Goal: Information Seeking & Learning: Learn about a topic

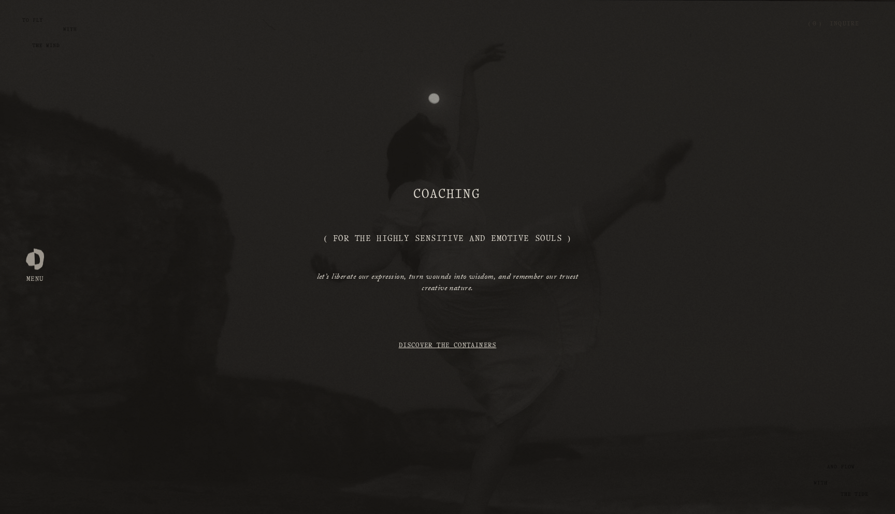
click at [33, 260] on div at bounding box center [35, 257] width 18 height 18
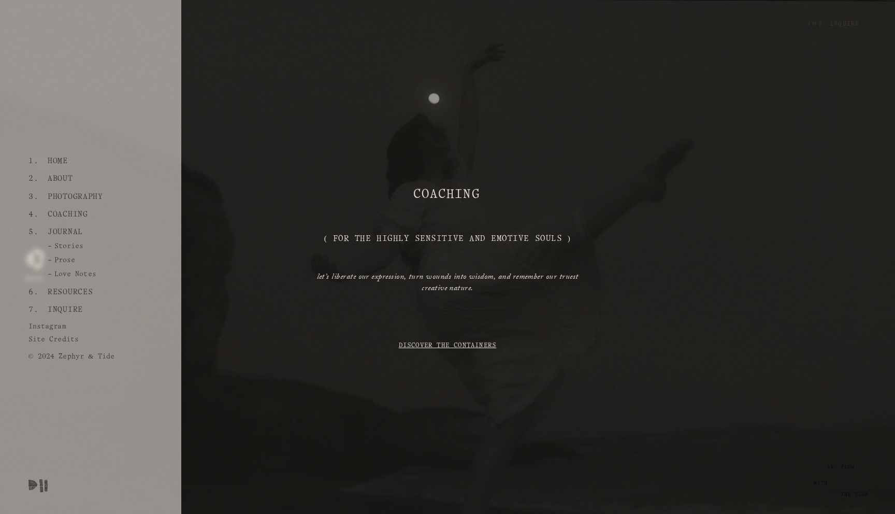
click at [70, 201] on link "Photography" at bounding box center [75, 197] width 63 height 18
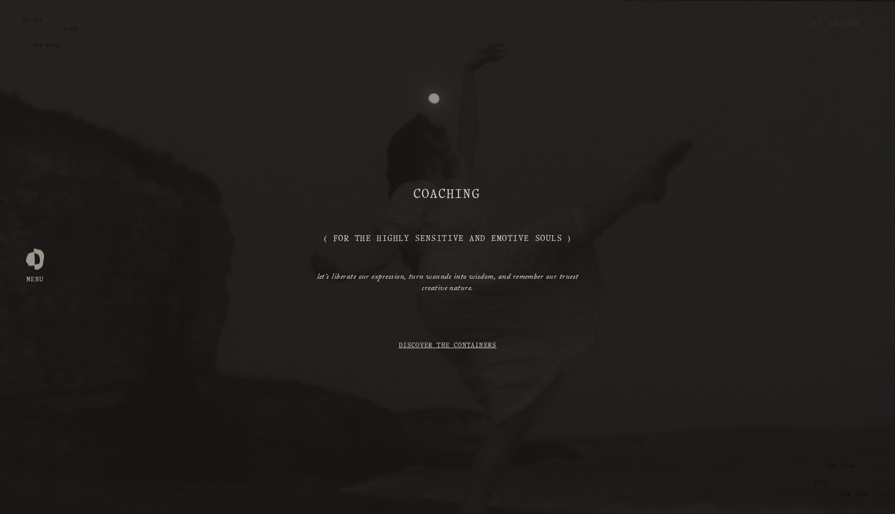
click at [463, 142] on div "coaching ( For the Highly Sensitive and Emotive Souls ) let’s liberate our expr…" at bounding box center [447, 257] width 895 height 392
click at [32, 263] on div at bounding box center [35, 257] width 18 height 18
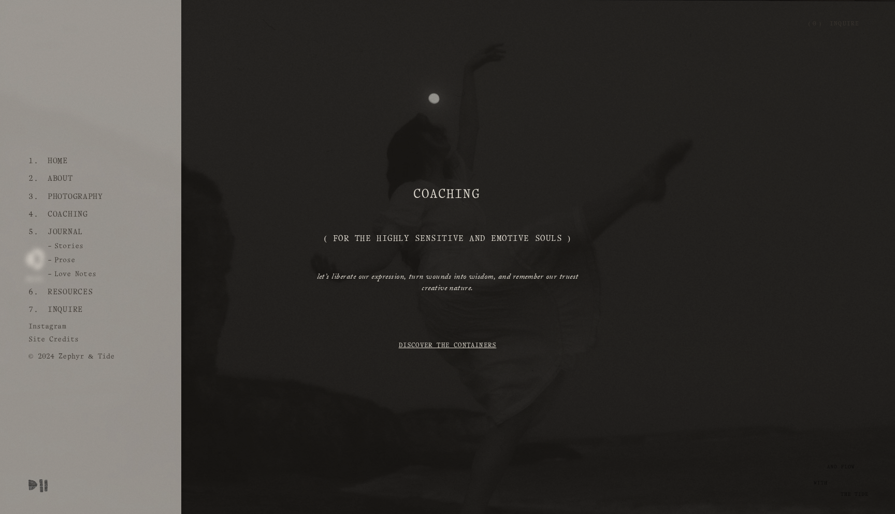
click at [56, 164] on link "Home" at bounding box center [58, 161] width 28 height 18
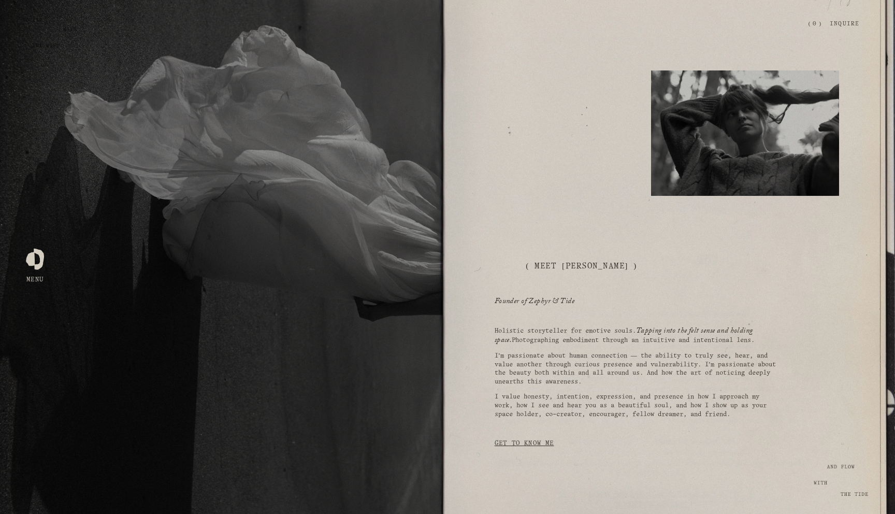
scroll to position [227, 0]
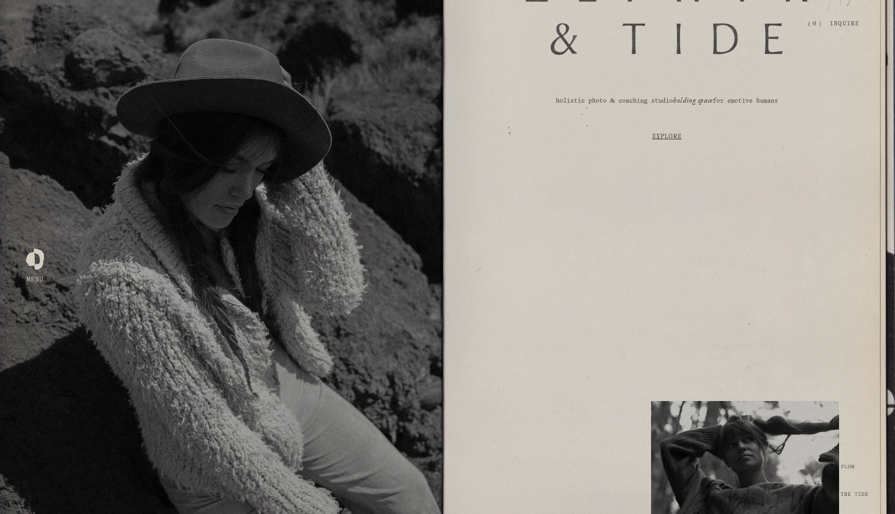
click at [32, 265] on div at bounding box center [35, 257] width 18 height 18
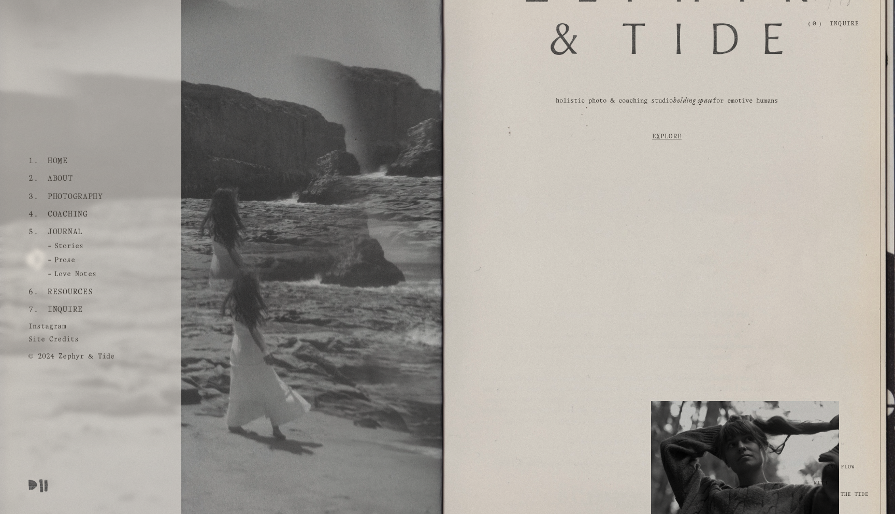
click at [59, 181] on link "About" at bounding box center [60, 179] width 33 height 18
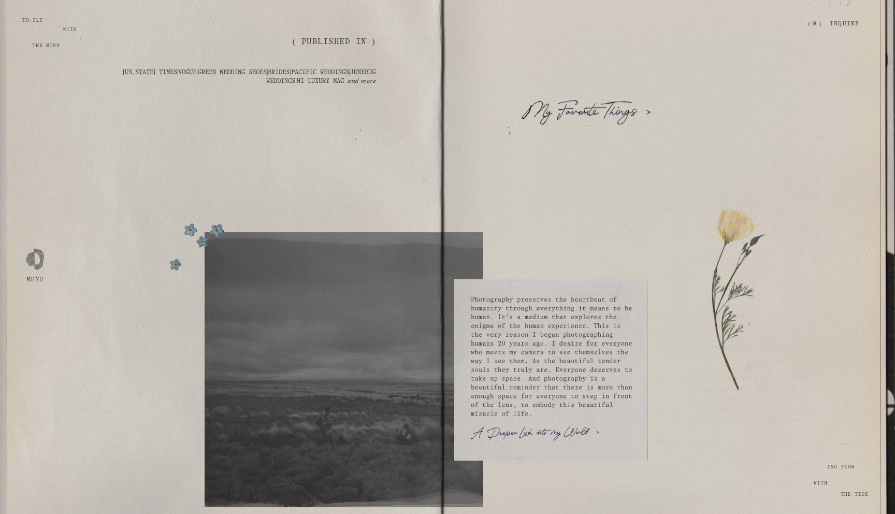
scroll to position [1633, 0]
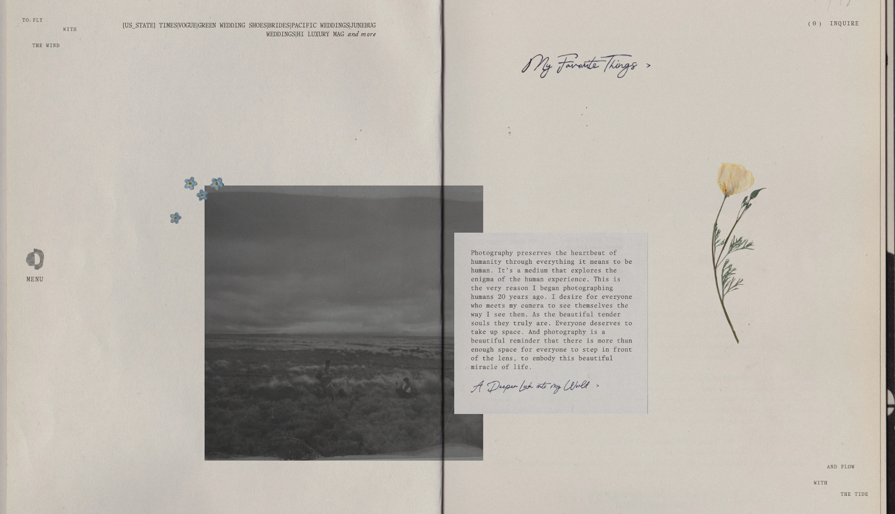
click at [616, 50] on div at bounding box center [586, 65] width 133 height 41
click at [611, 61] on div at bounding box center [586, 65] width 133 height 25
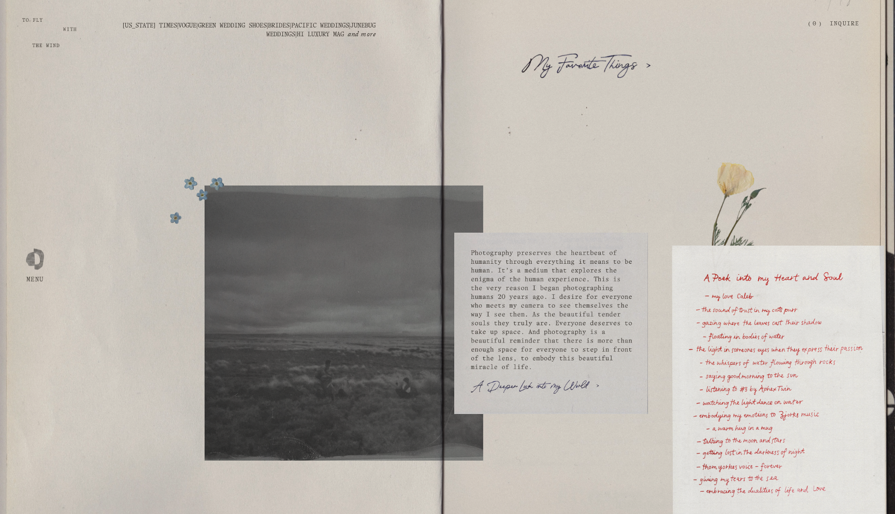
click at [611, 61] on div at bounding box center [447, 257] width 895 height 514
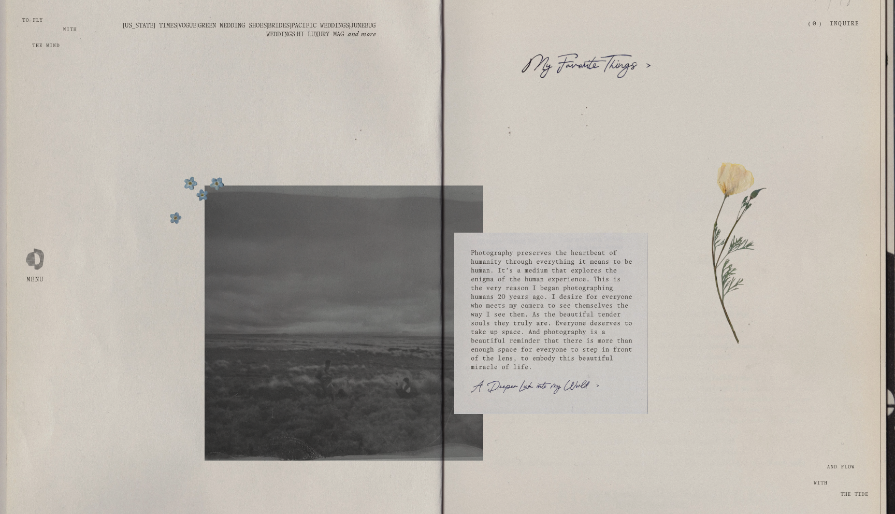
click at [617, 75] on div at bounding box center [586, 65] width 133 height 25
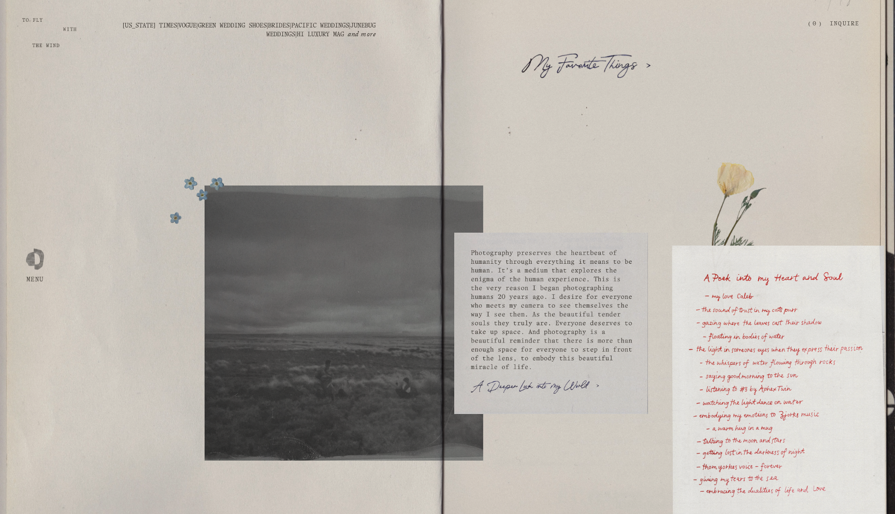
click at [617, 75] on div at bounding box center [447, 257] width 895 height 514
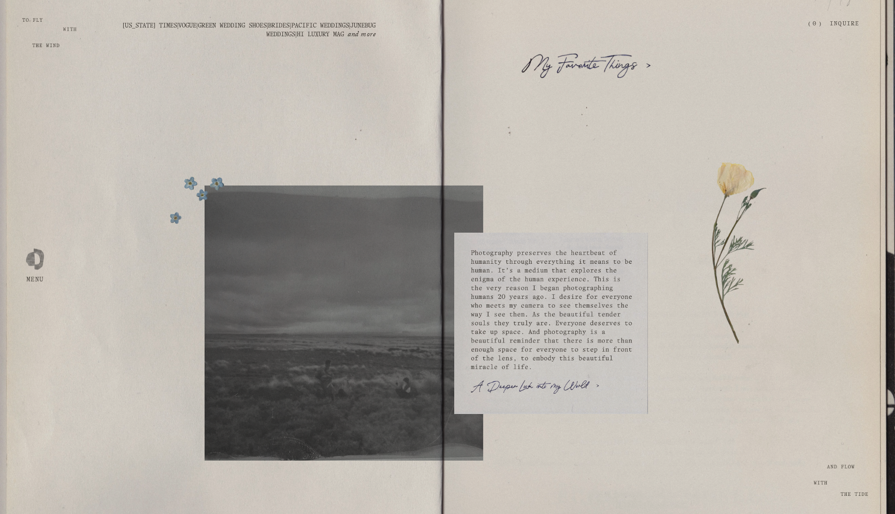
click at [617, 75] on div at bounding box center [586, 65] width 133 height 25
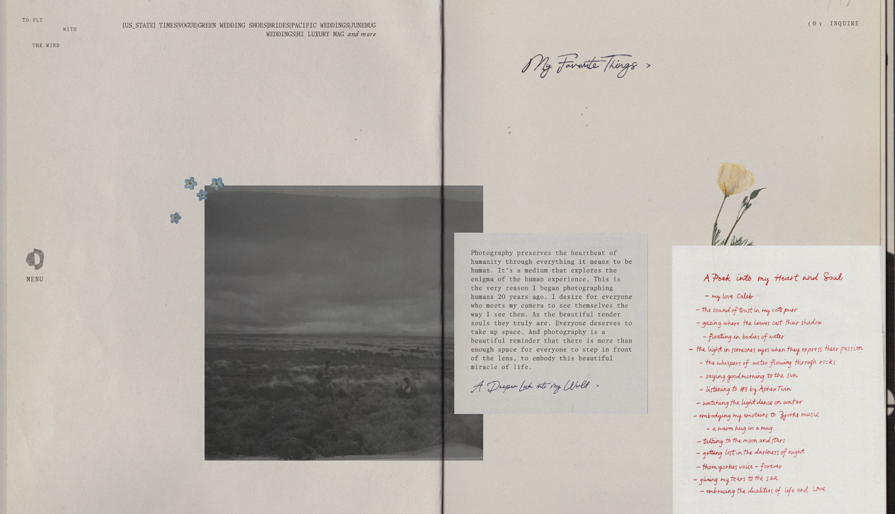
click at [617, 75] on div at bounding box center [447, 257] width 895 height 514
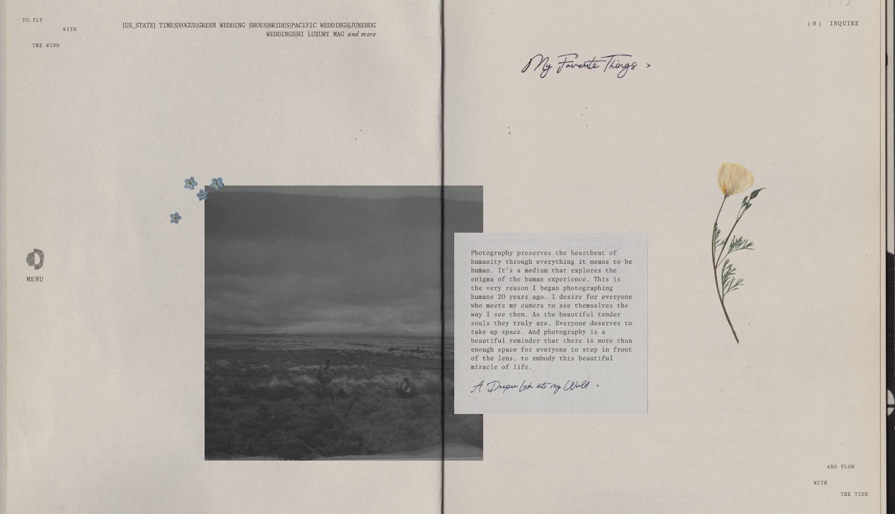
click at [42, 262] on div at bounding box center [35, 257] width 18 height 18
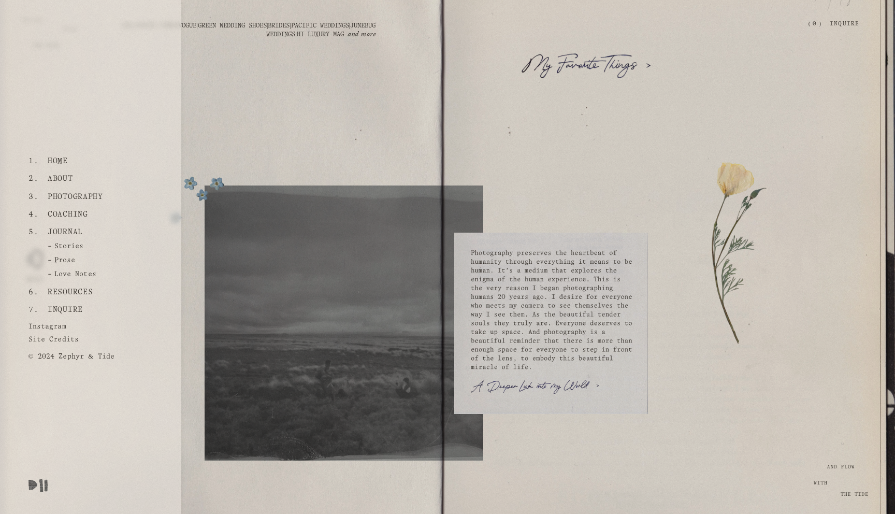
click at [75, 197] on link "Photography" at bounding box center [75, 197] width 63 height 18
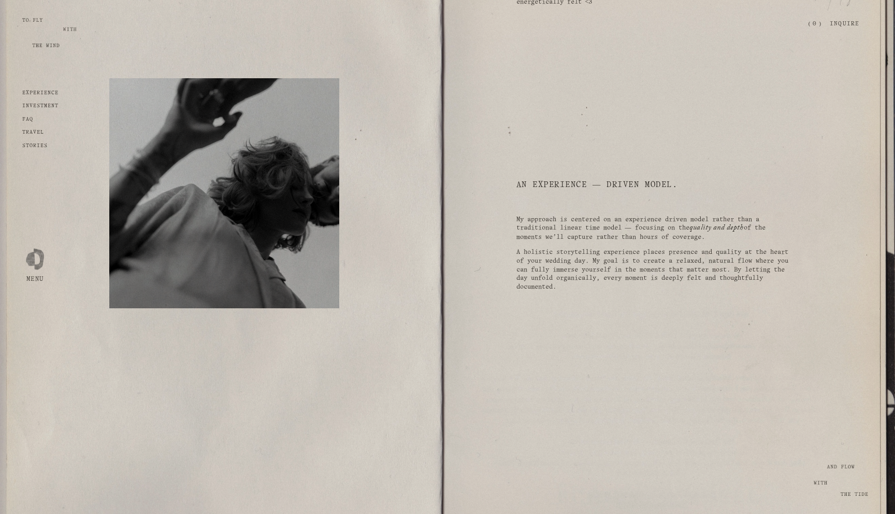
scroll to position [1192, 0]
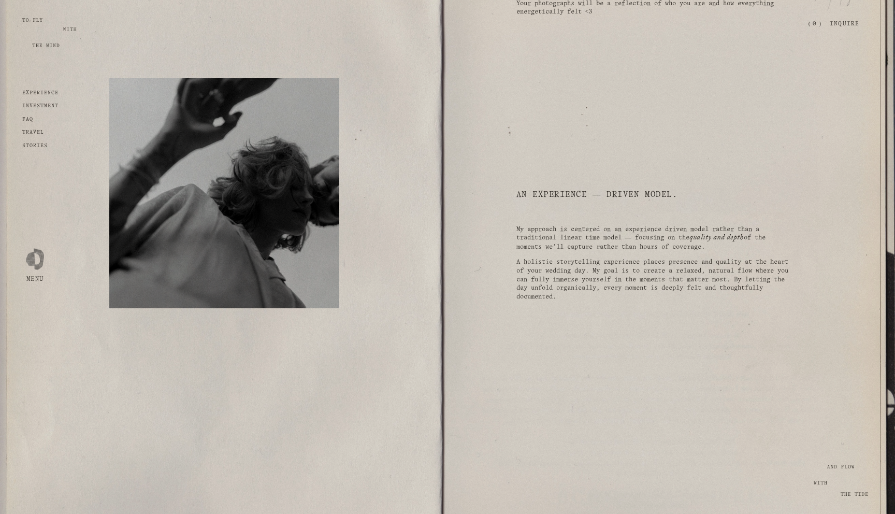
click at [46, 91] on strong "experience" at bounding box center [40, 93] width 36 height 5
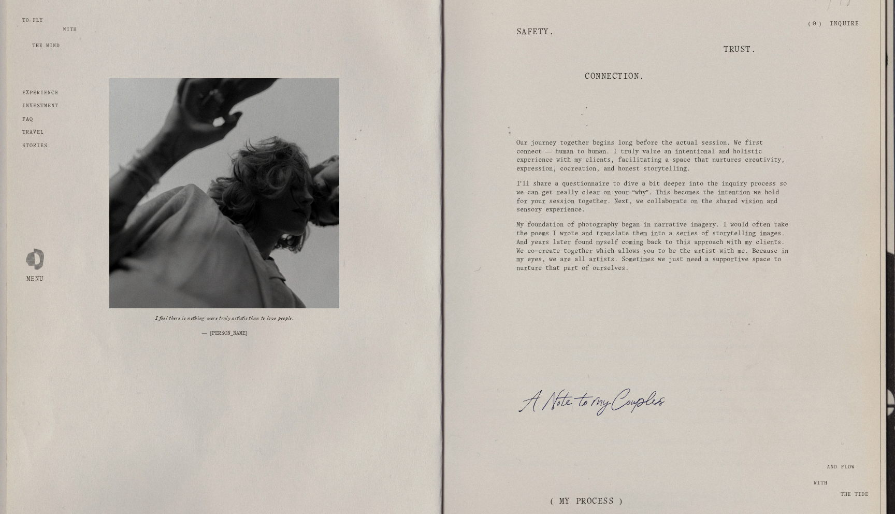
scroll to position [461, 0]
click at [36, 106] on strong "investment" at bounding box center [40, 106] width 36 height 5
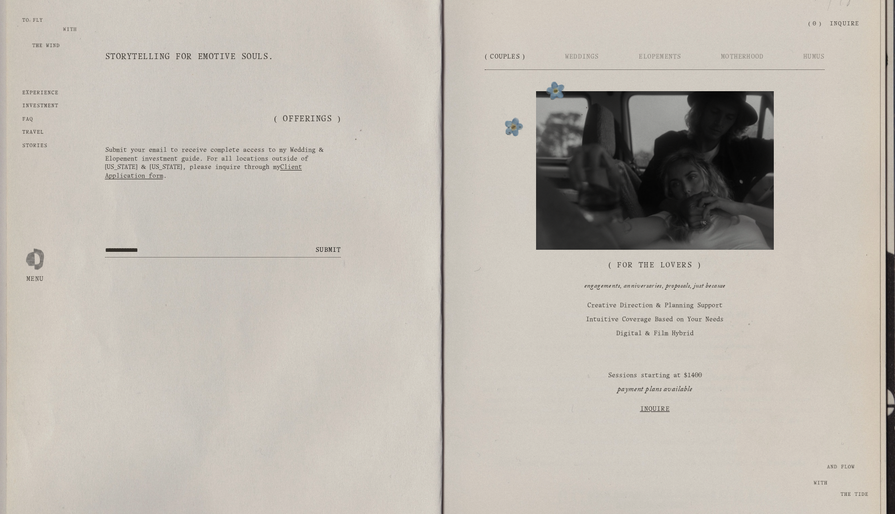
click at [23, 123] on div "experience investment FAQ travel Stories" at bounding box center [40, 120] width 36 height 60
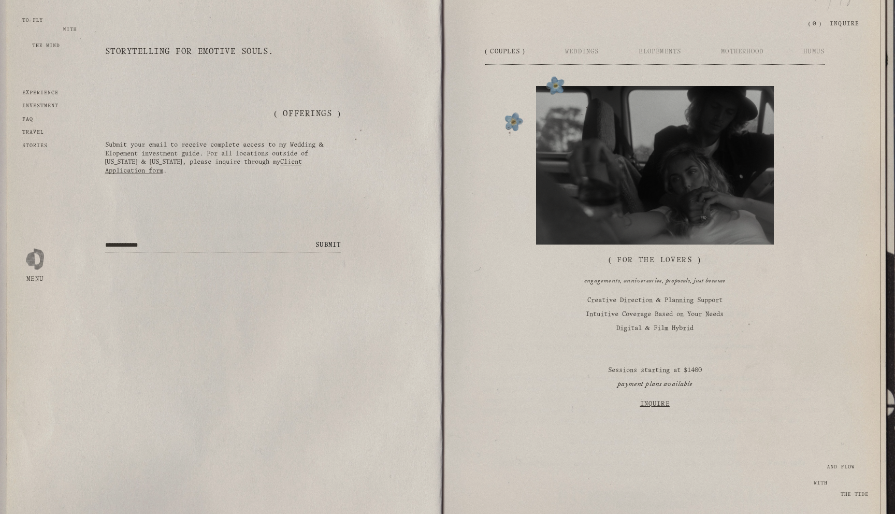
click at [28, 118] on strong "FAQ" at bounding box center [27, 119] width 11 height 5
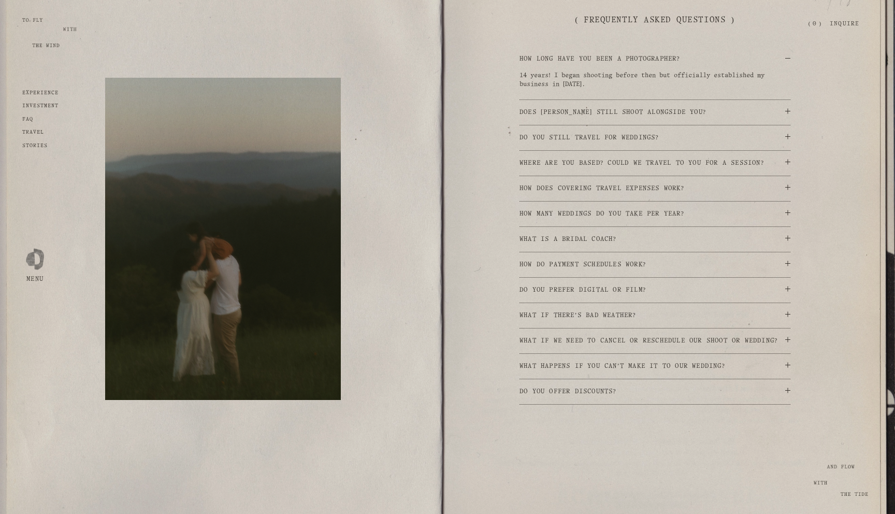
click at [31, 132] on strong "travel" at bounding box center [33, 132] width 22 height 5
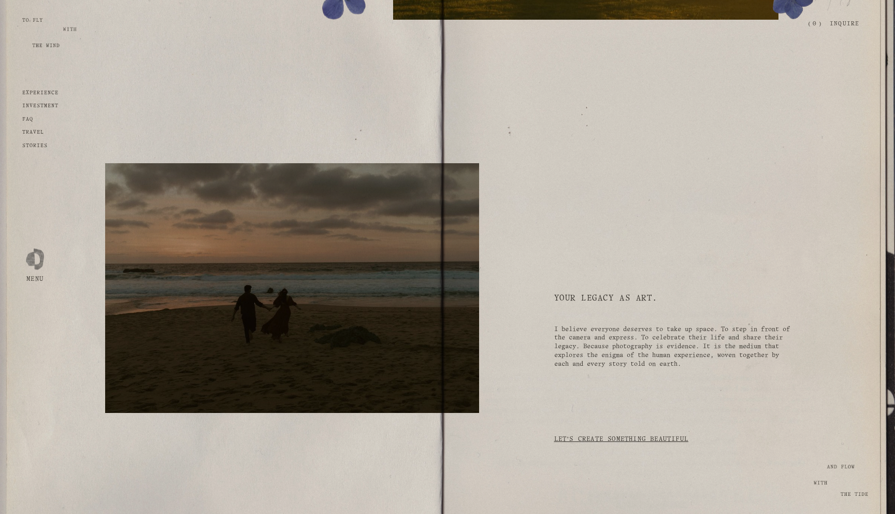
scroll to position [3524, 0]
